Goal: Check status: Check status

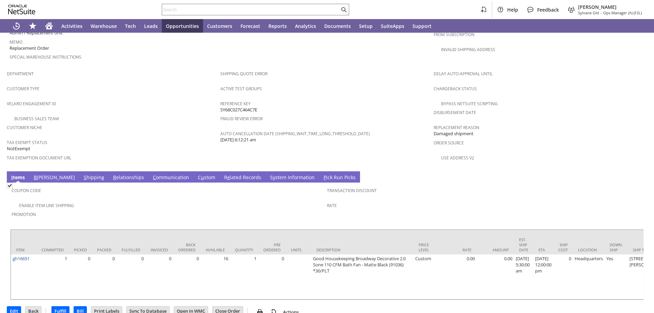
scroll to position [399, 0]
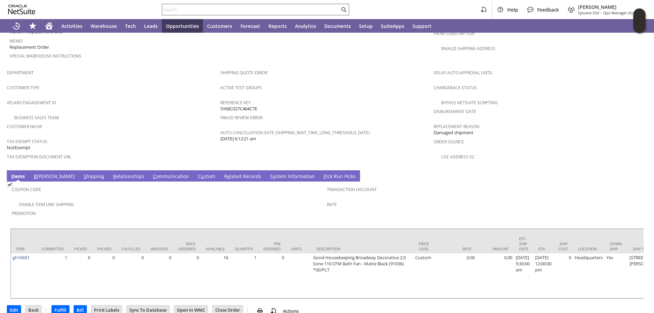
click at [194, 11] on input "text" at bounding box center [251, 9] width 178 height 8
paste input "113-3308575-4339466"
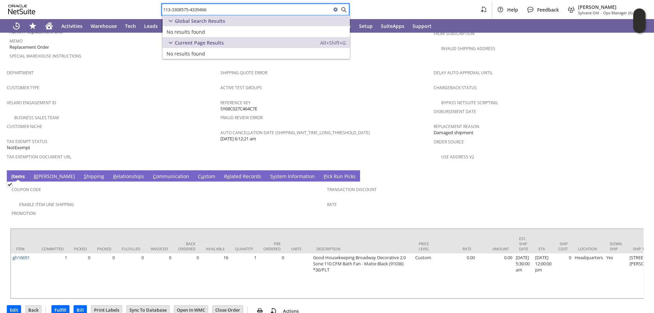
drag, startPoint x: 193, startPoint y: 8, endPoint x: 126, endPoint y: 3, distance: 67.0
click at [126, 3] on div "113-3308575-4339466 Help Feedback Angela Gruchala Sylvane Old - Ops Manager (A)…" at bounding box center [327, 9] width 654 height 19
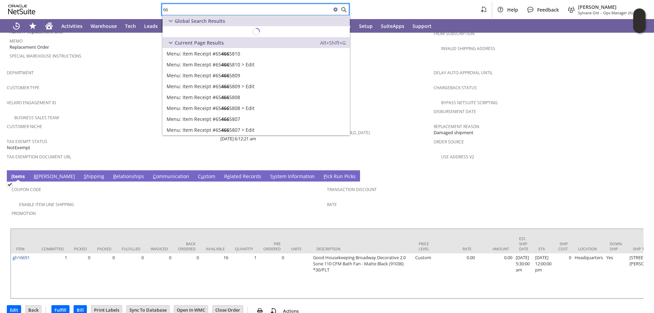
type input "6"
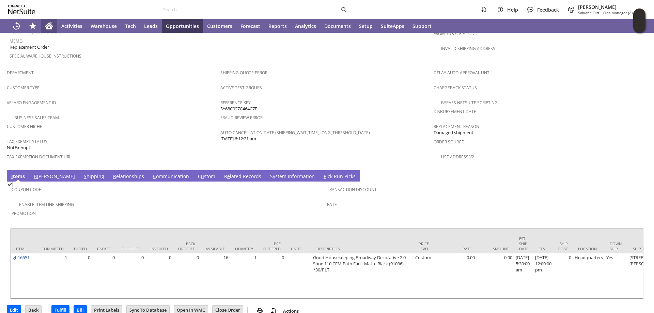
click at [46, 26] on icon "Home" at bounding box center [49, 24] width 8 height 4
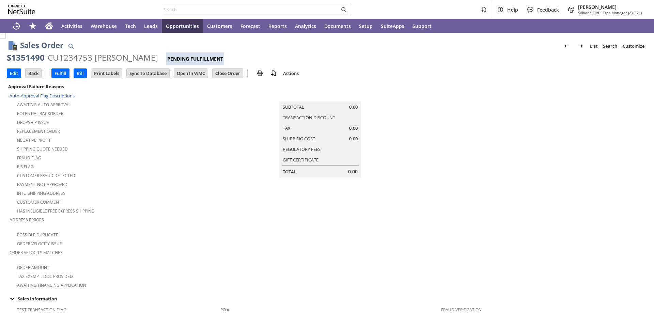
scroll to position [399, 0]
